Goal: Information Seeking & Learning: Learn about a topic

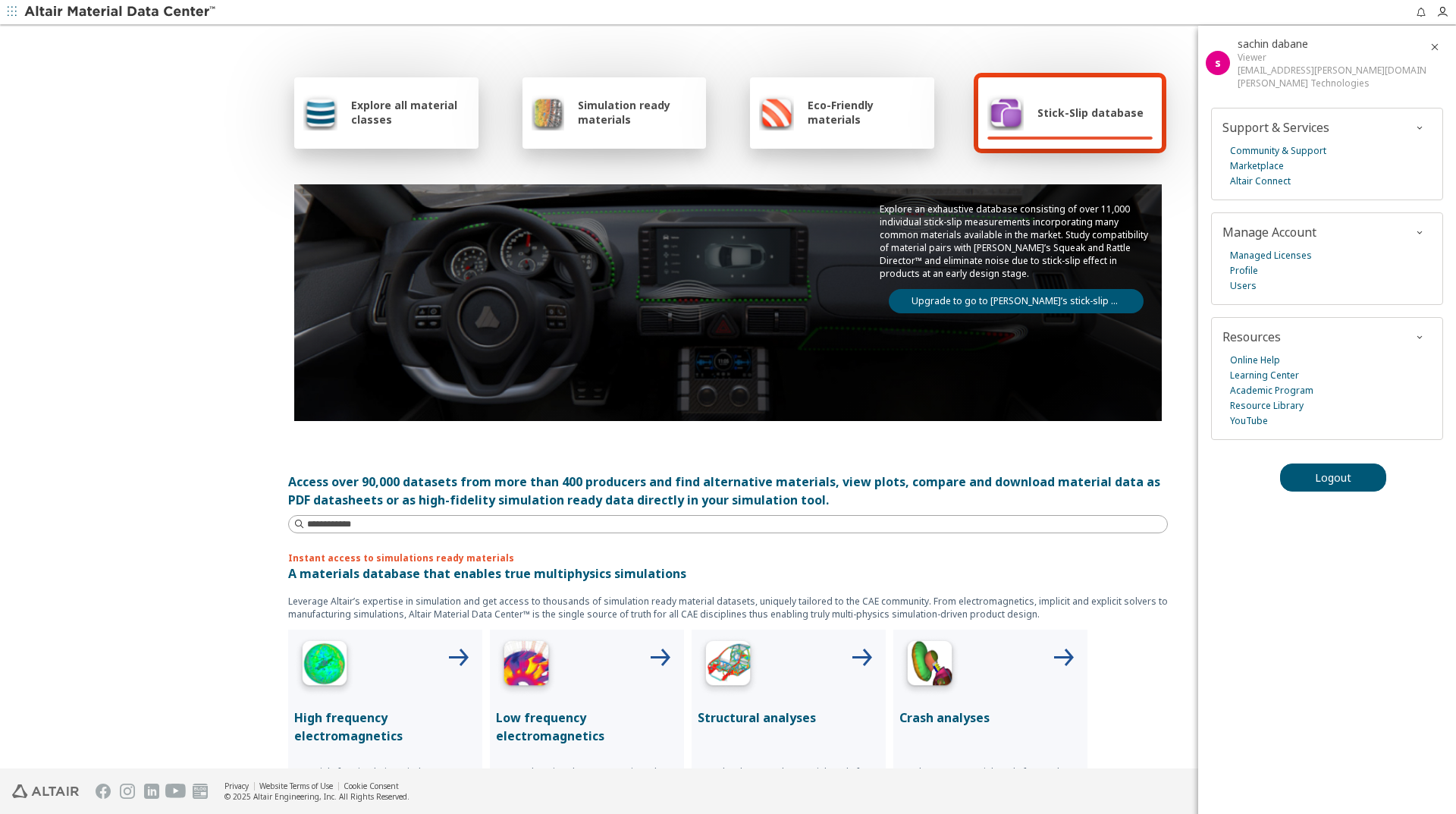
click at [1021, 126] on div "Stick-Slip database" at bounding box center [1065, 112] width 157 height 36
click at [1051, 106] on span "Stick-Slip database" at bounding box center [1090, 113] width 106 height 14
click at [956, 52] on div "Explore all material classes Simulation ready materials Eco-Friendly materials …" at bounding box center [728, 246] width 880 height 440
click at [1045, 107] on span "Stick-Slip database" at bounding box center [1090, 113] width 106 height 14
click at [1073, 170] on div "Explore all material classes Simulation ready materials Eco-Friendly materials …" at bounding box center [728, 246] width 880 height 440
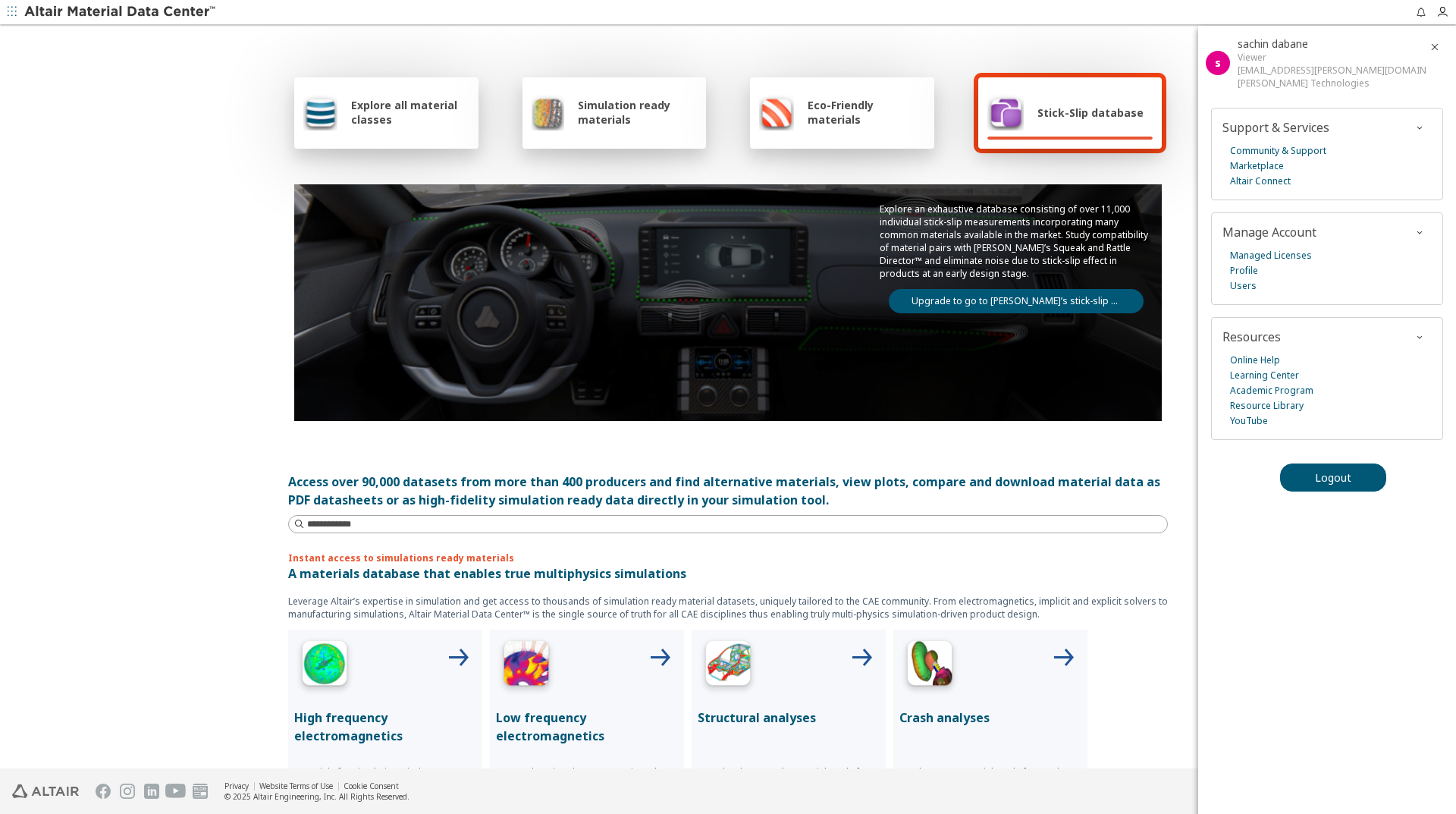
click at [1011, 109] on img at bounding box center [1005, 112] width 36 height 36
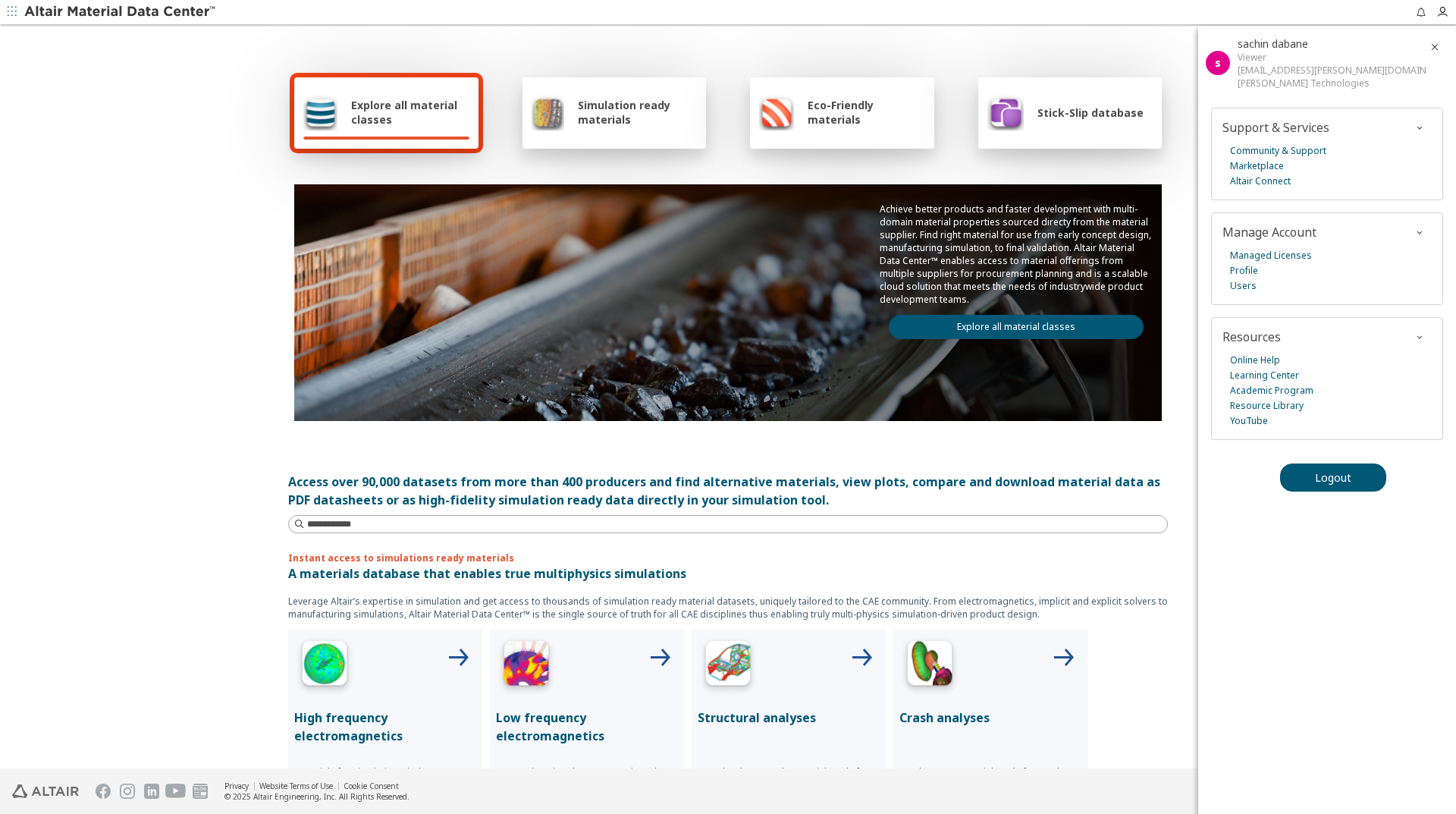
click at [1038, 129] on div "Stick-Slip database" at bounding box center [1065, 112] width 157 height 36
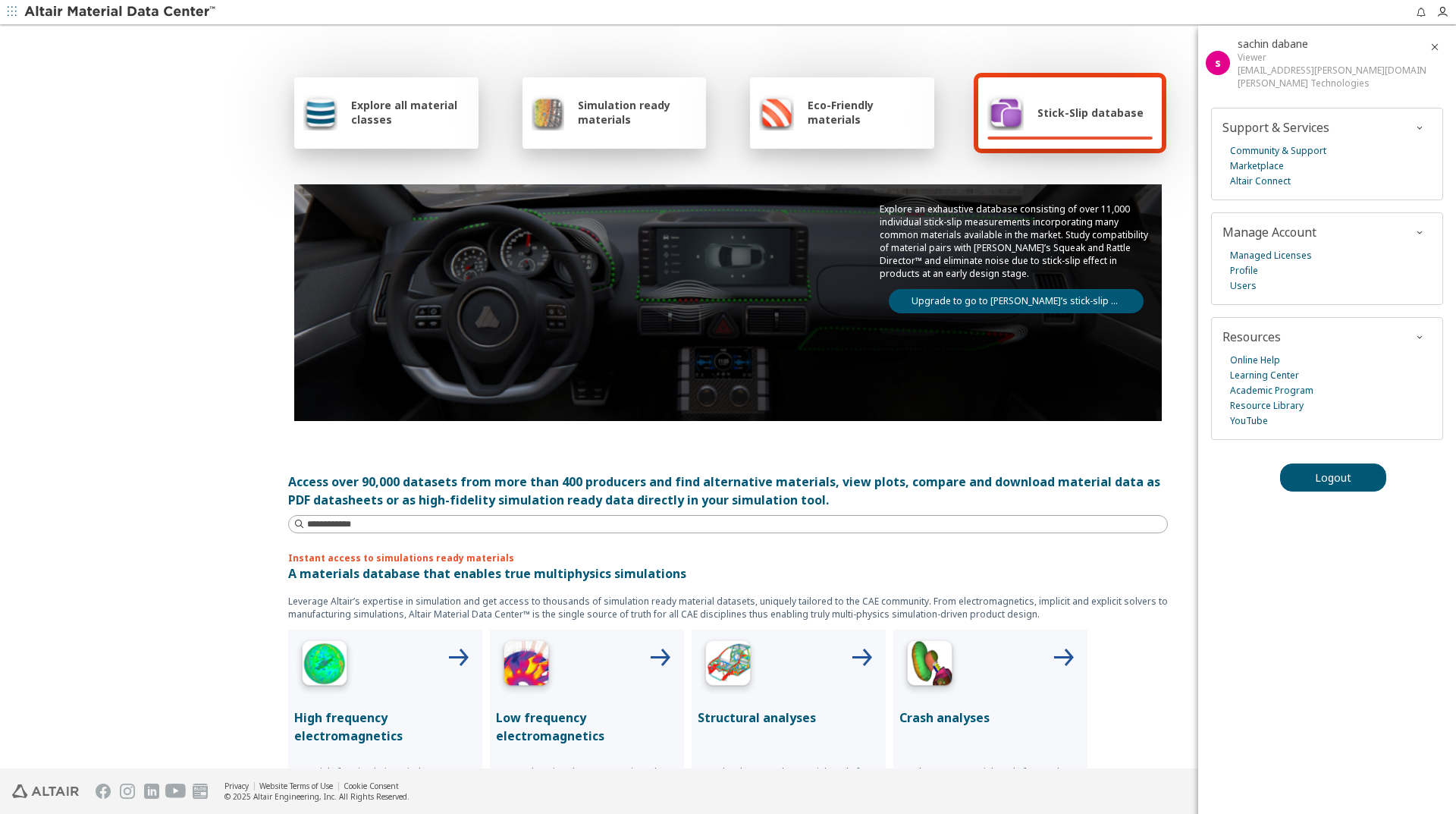
click at [956, 235] on p "Explore an exhaustive database consisting of over 11,000 individual stick-slip …" at bounding box center [1016, 241] width 273 height 78
click at [958, 296] on link "Upgrade to go to [PERSON_NAME]’s stick-slip database" at bounding box center [1015, 301] width 254 height 24
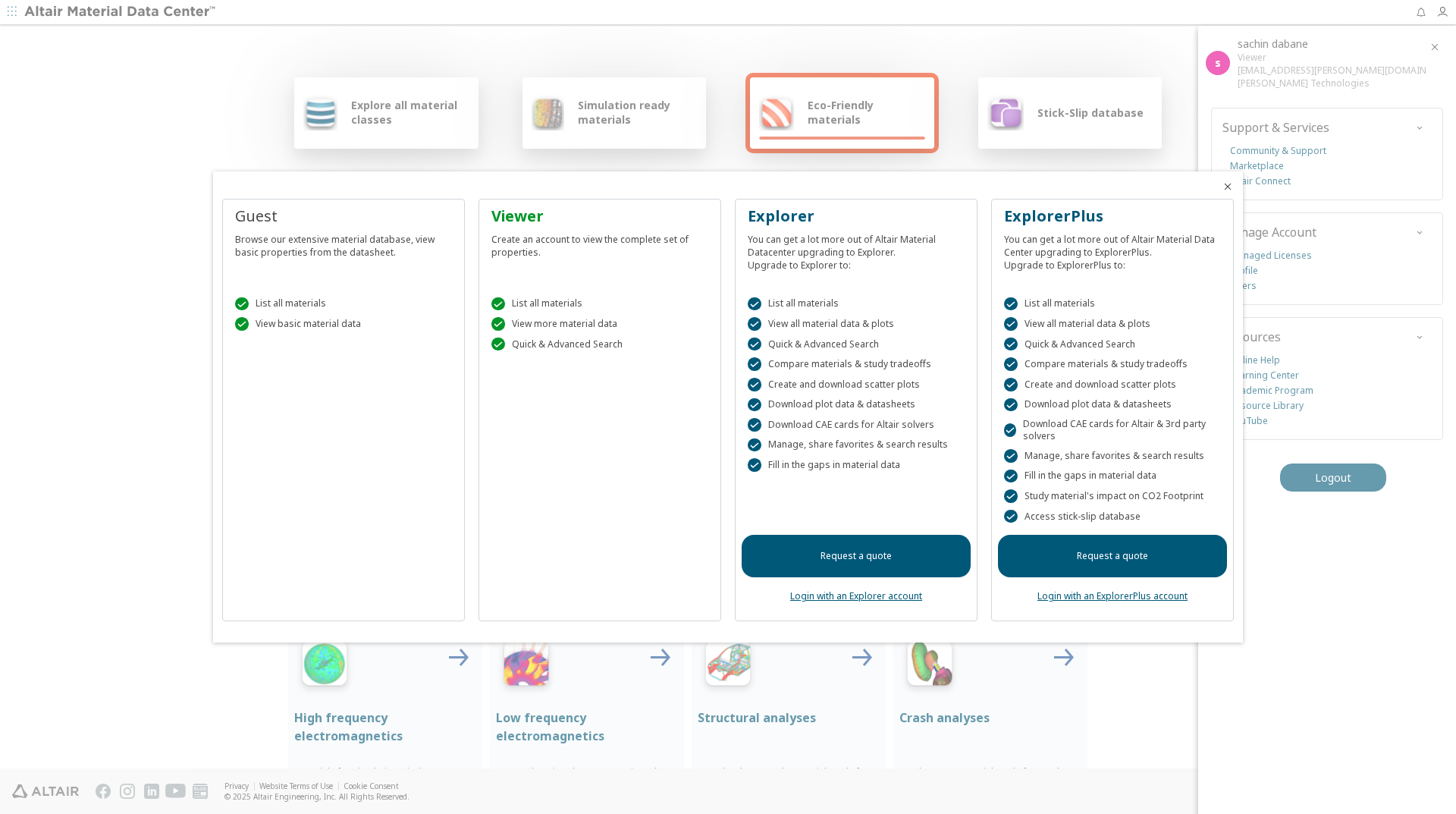
click at [99, 450] on div at bounding box center [728, 407] width 1456 height 814
